Goal: Answer question/provide support

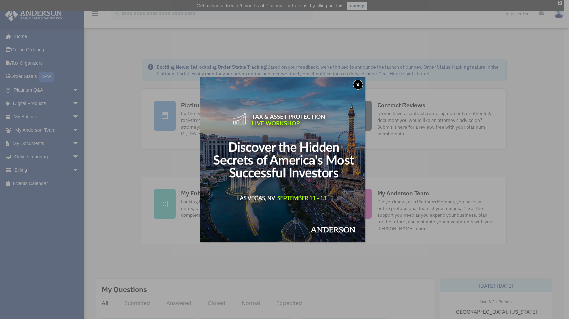
click at [363, 82] on button "x" at bounding box center [358, 85] width 10 height 10
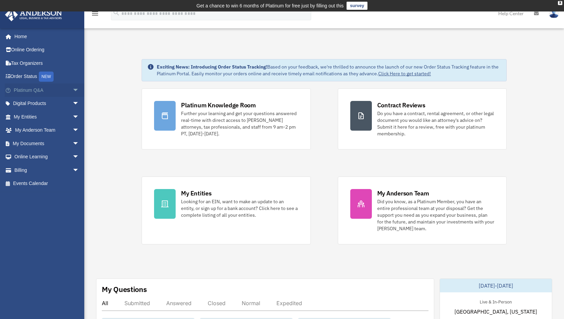
click at [36, 91] on link "Platinum Q&A arrow_drop_down" at bounding box center [47, 89] width 85 height 13
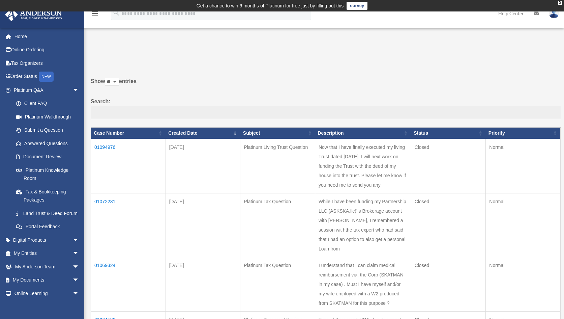
click at [104, 145] on td "01094976" at bounding box center [128, 166] width 75 height 54
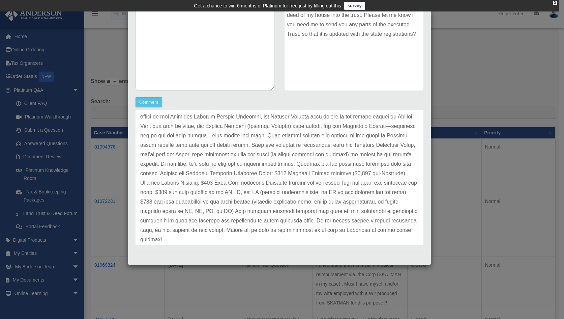
scroll to position [67, 0]
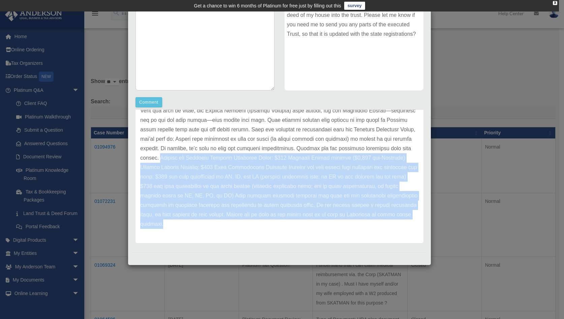
drag, startPoint x: 214, startPoint y: 156, endPoint x: 337, endPoint y: 223, distance: 140.1
click at [337, 223] on p at bounding box center [279, 153] width 279 height 151
click at [320, 222] on p at bounding box center [279, 153] width 279 height 151
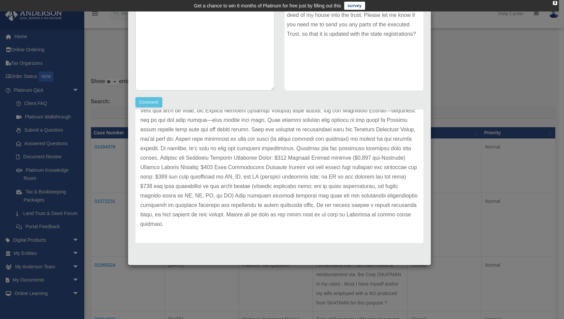
click at [461, 69] on div "Case Detail × Platinum Living Trust Question Case Number 01094976 Created Date …" at bounding box center [282, 159] width 564 height 319
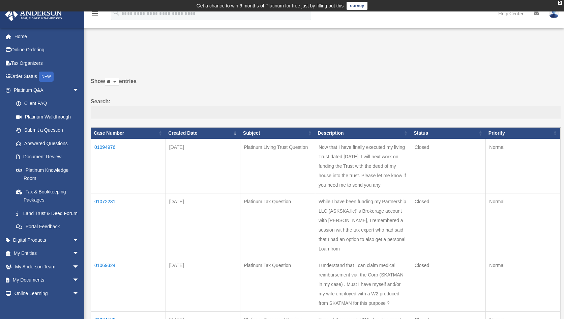
click at [108, 147] on td "01094976" at bounding box center [128, 166] width 75 height 54
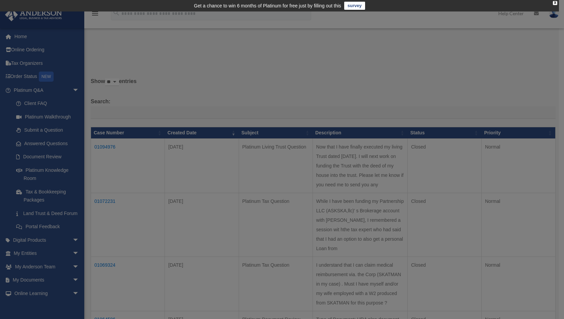
scroll to position [0, 0]
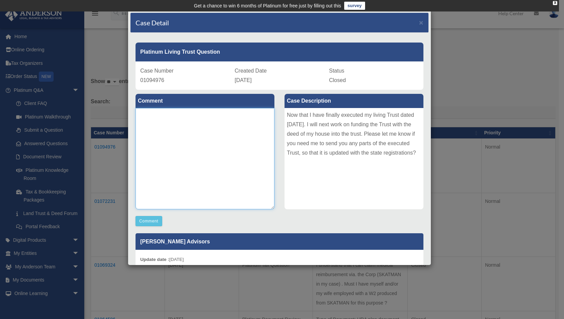
click at [163, 124] on textarea at bounding box center [205, 158] width 139 height 101
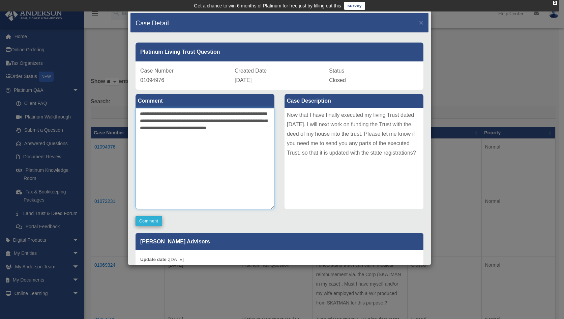
type textarea "**********"
click at [155, 220] on button "Comment" at bounding box center [149, 221] width 27 height 10
